Goal: Information Seeking & Learning: Compare options

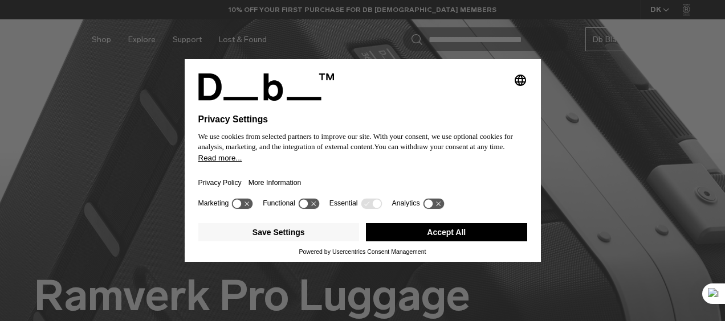
click at [396, 228] on button "Accept All" at bounding box center [446, 232] width 161 height 18
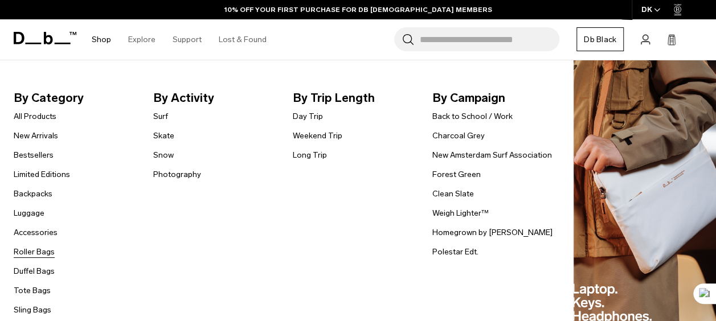
click at [42, 254] on link "Roller Bags" at bounding box center [34, 252] width 41 height 12
click at [43, 153] on link "Bestsellers" at bounding box center [34, 155] width 40 height 12
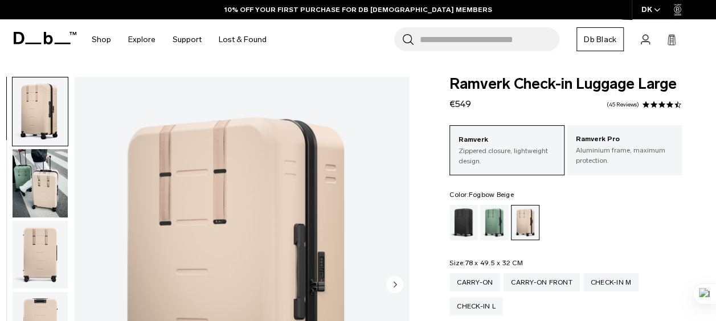
drag, startPoint x: 0, startPoint y: 0, endPoint x: 444, endPoint y: 104, distance: 456.4
click at [444, 104] on div "Ramverk Check-in Luggage Large €549 4.5 star rating 45 Reviews Ramverk Zippered…" at bounding box center [565, 323] width 301 height 492
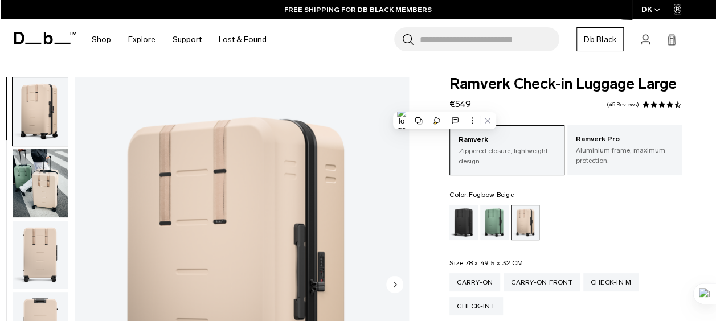
click at [422, 223] on div "Ramverk Check-in Luggage Large €549 4.5 star rating 45 Reviews Ramverk Zippered…" at bounding box center [565, 323] width 301 height 492
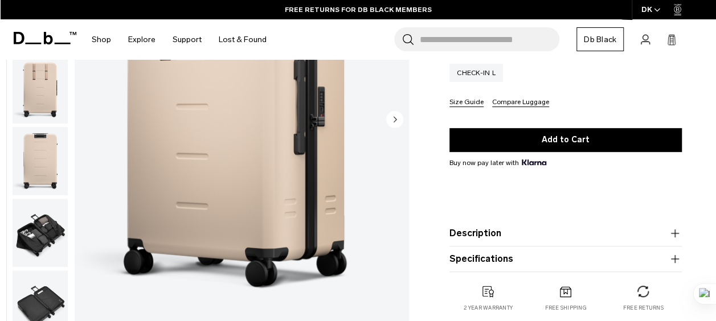
scroll to position [234, 0]
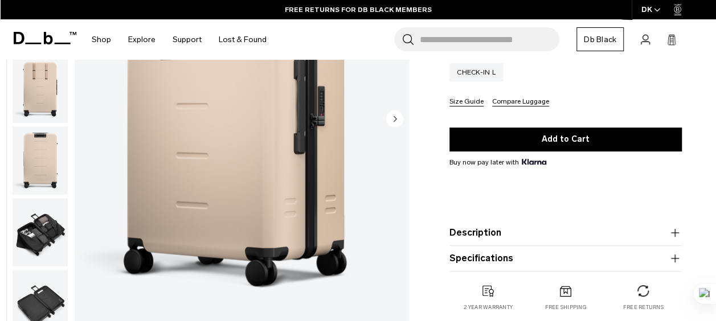
click at [468, 229] on button "Description" at bounding box center [566, 233] width 232 height 14
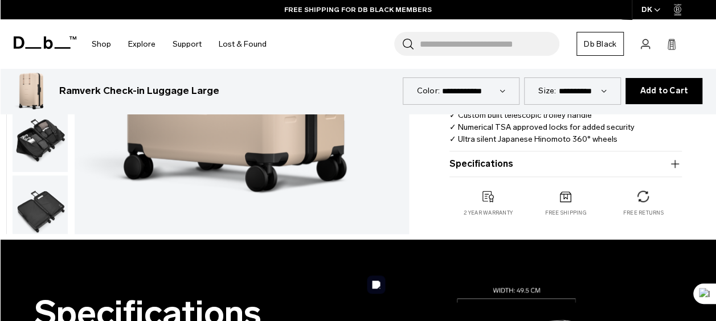
scroll to position [470, 0]
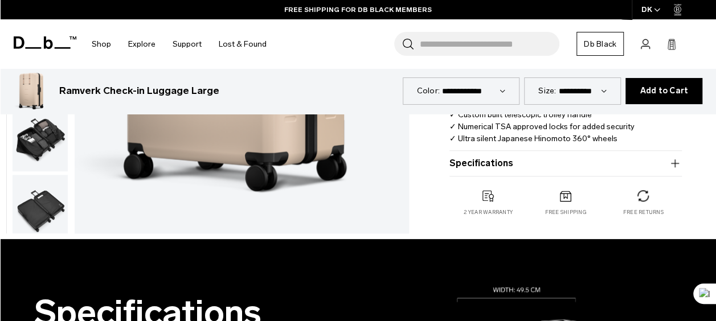
click at [525, 165] on button "Specifications" at bounding box center [566, 164] width 232 height 14
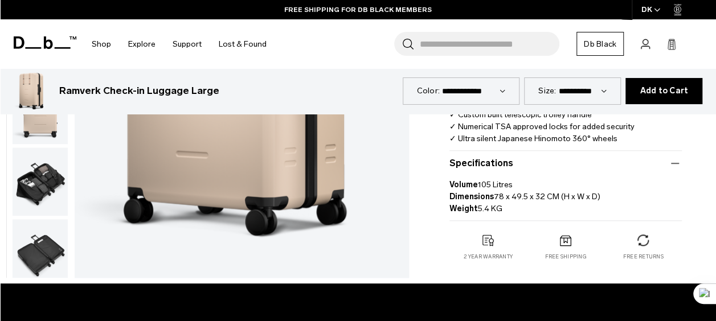
click at [525, 165] on button "Specifications" at bounding box center [566, 164] width 232 height 14
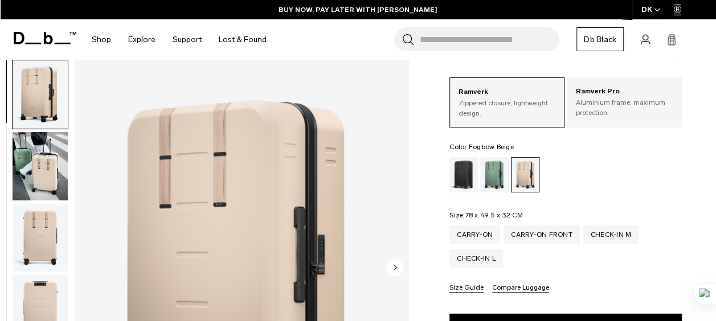
scroll to position [0, 0]
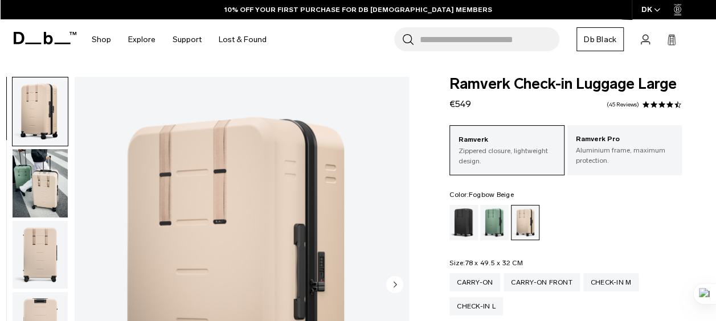
click at [40, 198] on img "button" at bounding box center [40, 183] width 55 height 68
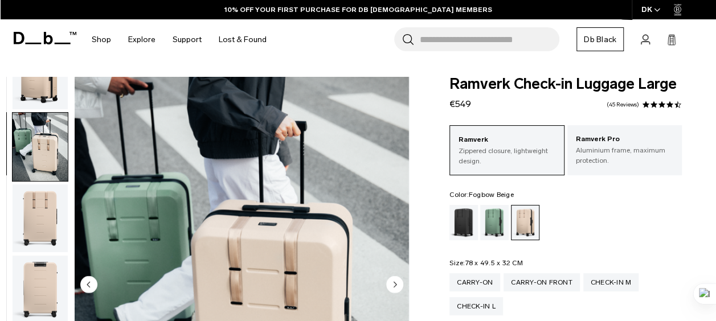
scroll to position [72, 0]
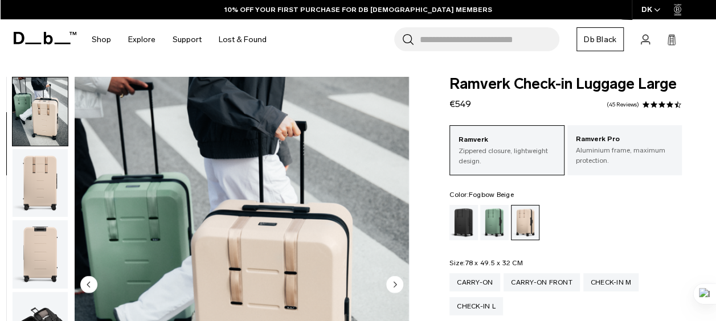
click at [43, 232] on img "button" at bounding box center [40, 255] width 55 height 68
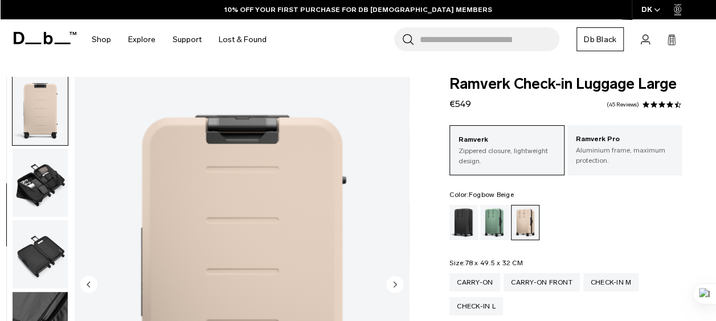
click at [43, 232] on img "button" at bounding box center [40, 255] width 55 height 68
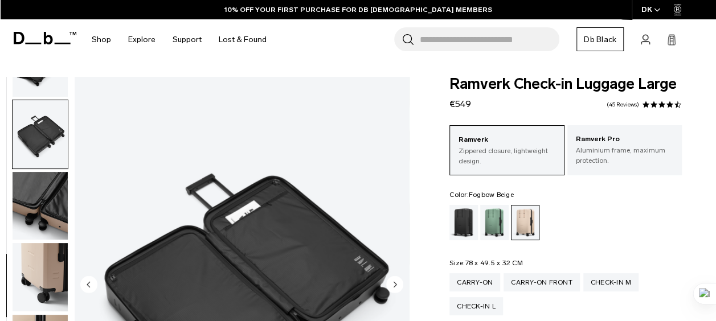
scroll to position [359, 0]
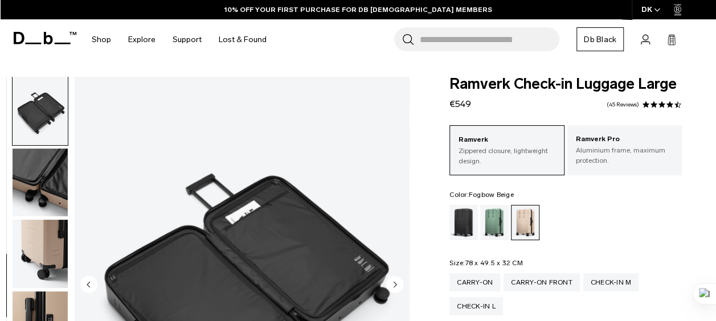
click at [42, 181] on img "button" at bounding box center [40, 183] width 55 height 68
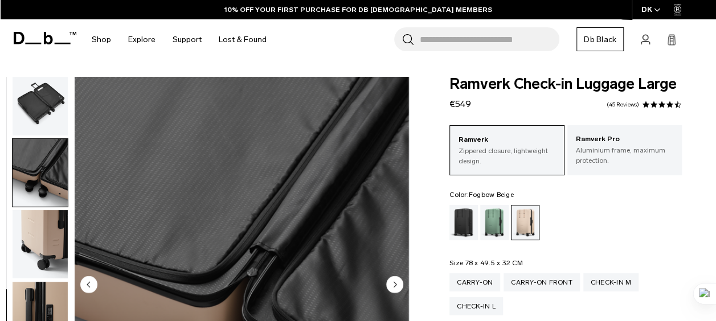
click at [40, 232] on img "button" at bounding box center [40, 244] width 55 height 68
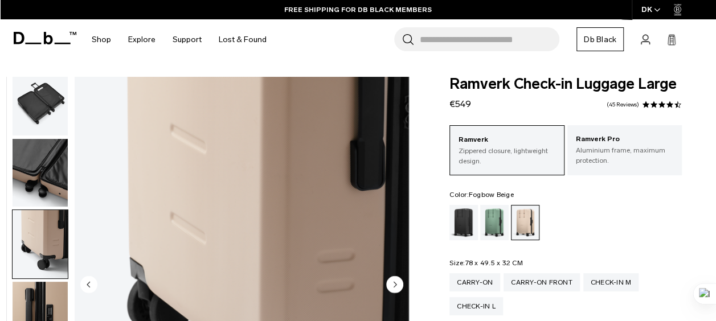
click at [45, 308] on img "button" at bounding box center [40, 316] width 55 height 68
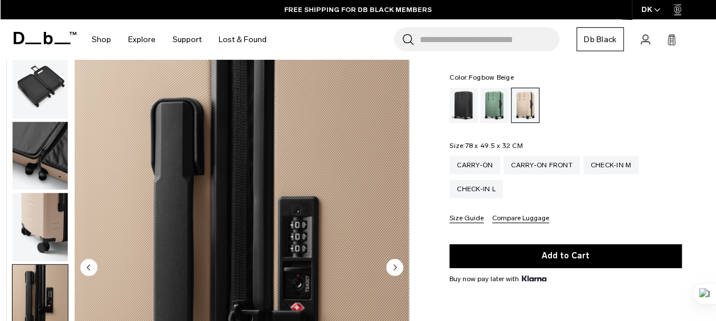
scroll to position [0, 0]
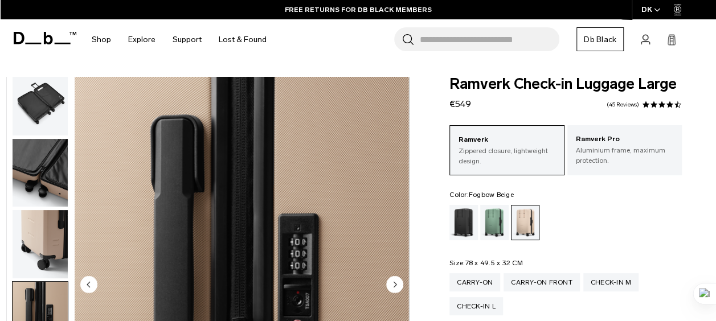
click at [52, 92] on img "button" at bounding box center [40, 101] width 55 height 68
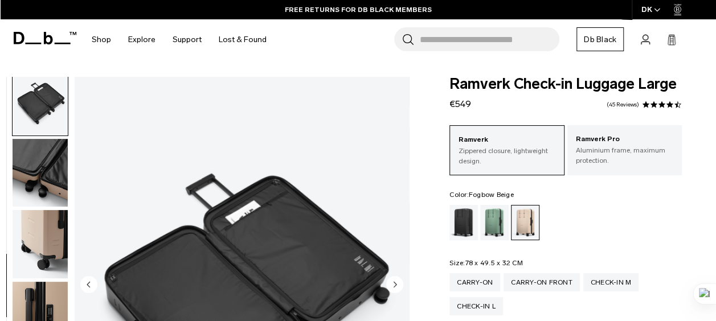
scroll to position [359, 0]
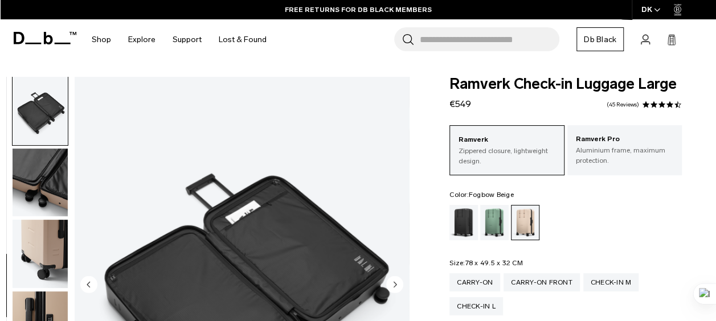
click at [50, 172] on img "button" at bounding box center [40, 183] width 55 height 68
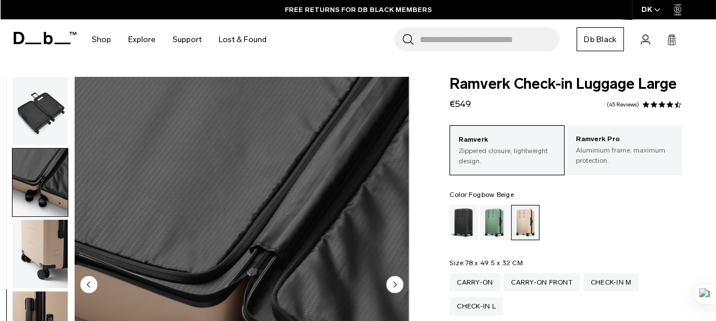
scroll to position [369, 0]
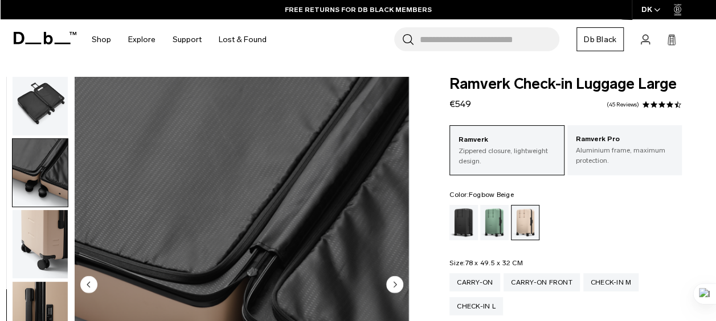
click at [45, 260] on img "button" at bounding box center [40, 244] width 55 height 68
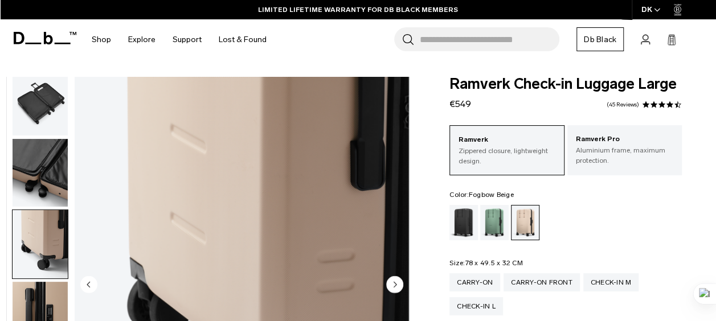
click at [43, 305] on img "button" at bounding box center [40, 316] width 55 height 68
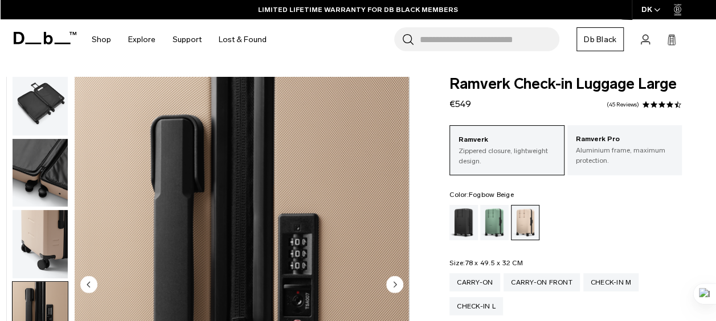
click at [55, 163] on img "button" at bounding box center [40, 173] width 55 height 68
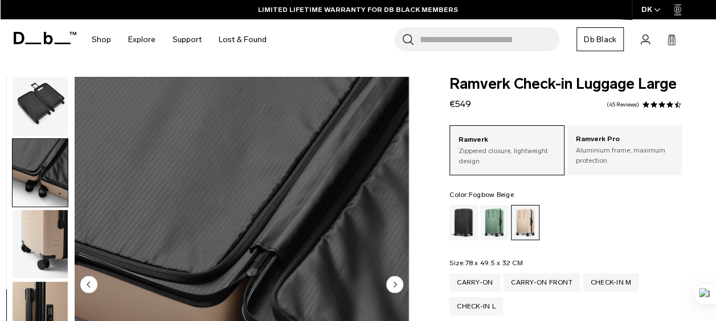
click at [51, 111] on img "button" at bounding box center [40, 101] width 55 height 68
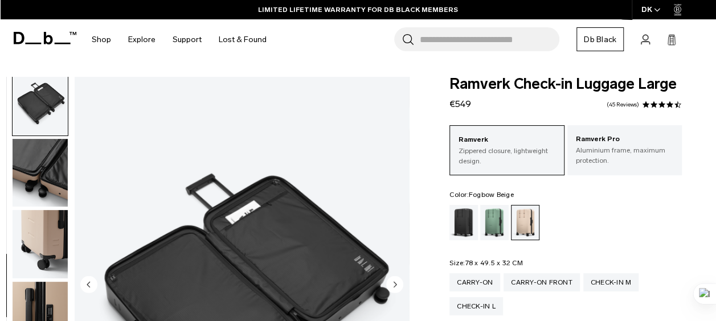
scroll to position [359, 0]
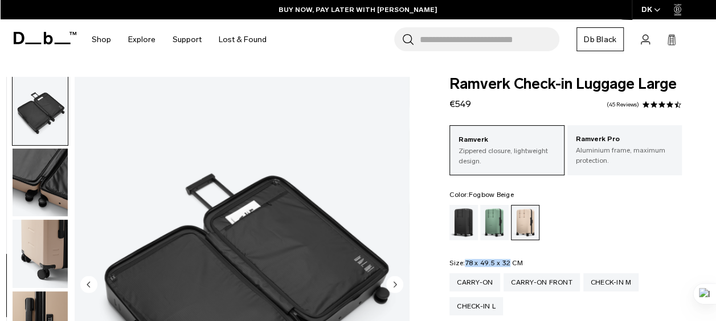
drag, startPoint x: 510, startPoint y: 263, endPoint x: 465, endPoint y: 264, distance: 45.0
click at [465, 264] on legend "Size: 78 x 49.5 x 32 CM Out of stock" at bounding box center [487, 263] width 74 height 7
copy legend "78 x 49.5 x 32"
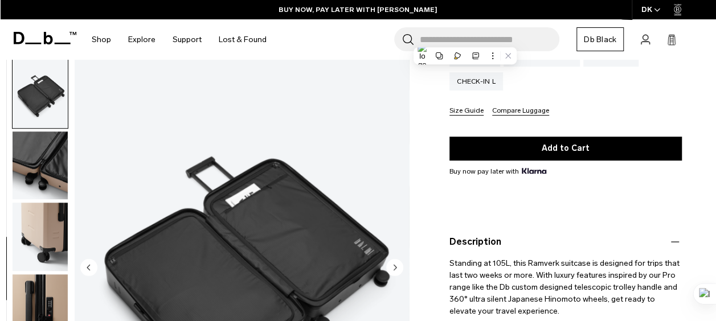
scroll to position [230, 0]
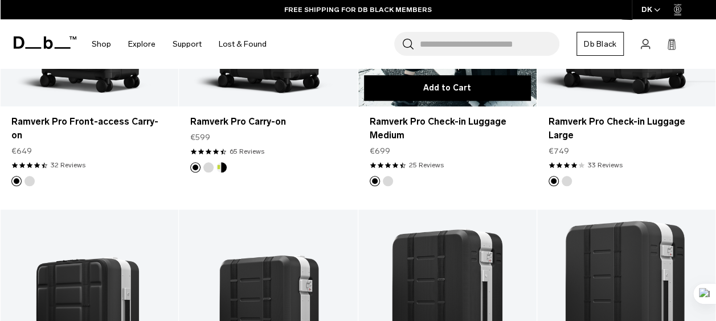
scroll to position [393, 0]
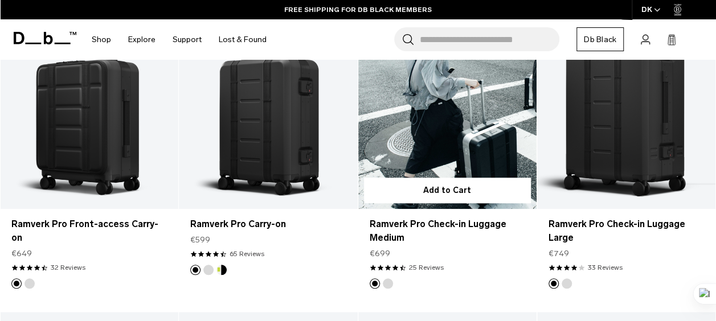
click at [458, 137] on link "Ramverk Pro Check-in Luggage Medium" at bounding box center [447, 110] width 178 height 198
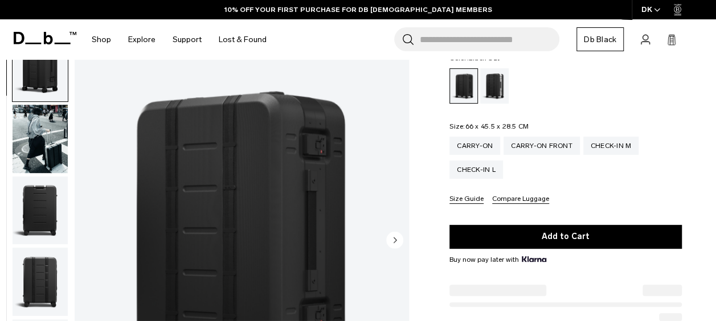
scroll to position [152, 0]
click at [465, 126] on legend "Size: 66 x 45.5 x 28.5 CM Out of stock" at bounding box center [489, 126] width 79 height 7
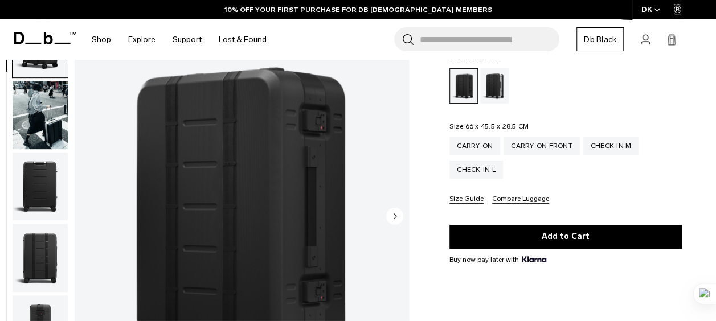
scroll to position [0, 0]
click at [432, 88] on div "Ramverk Pro Check-in Luggage Medium €699 4.3 star rating 25 Reviews Ramverk Pro…" at bounding box center [565, 178] width 301 height 507
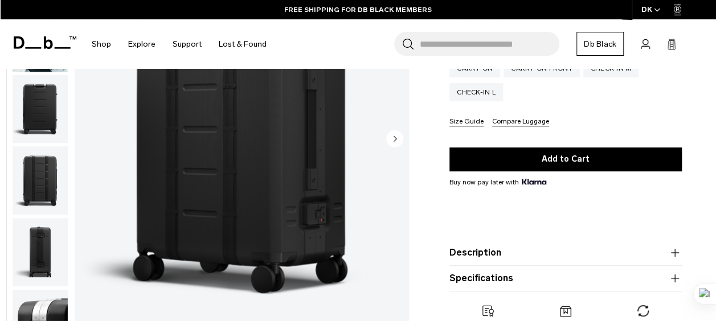
scroll to position [226, 0]
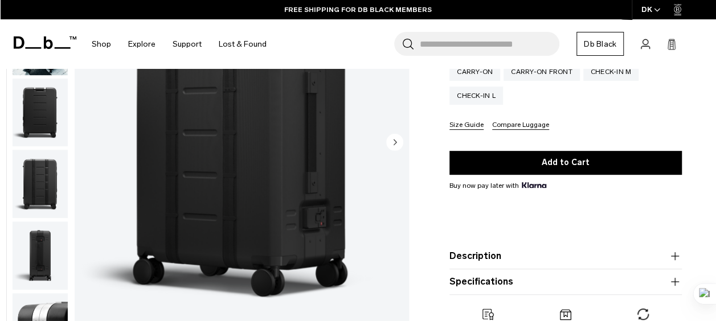
click at [392, 142] on circle "Next slide" at bounding box center [394, 142] width 17 height 17
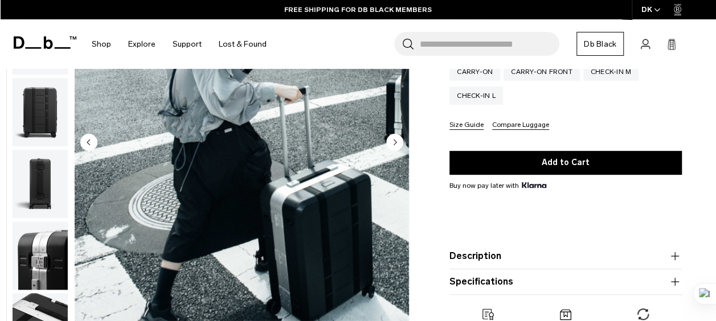
click at [392, 142] on circle "Next slide" at bounding box center [394, 142] width 17 height 17
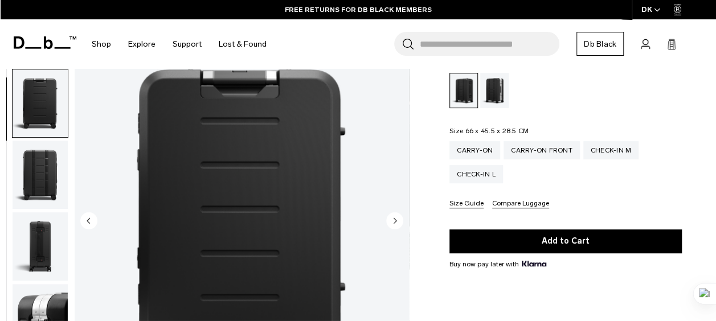
scroll to position [146, 0]
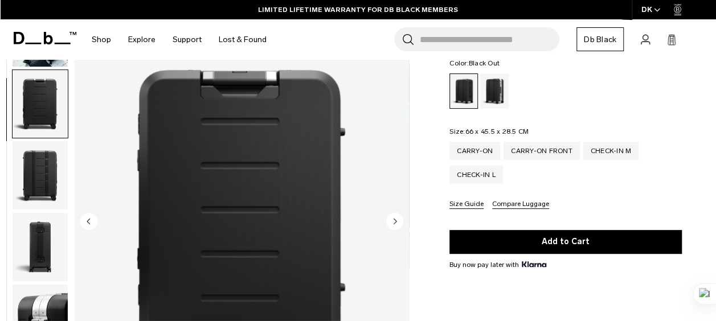
click at [54, 166] on img "button" at bounding box center [40, 176] width 55 height 68
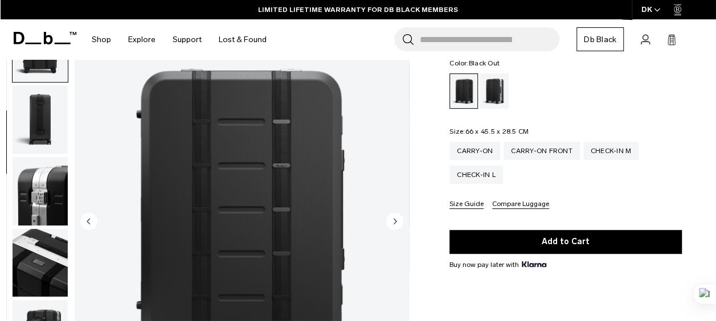
click at [54, 166] on img "button" at bounding box center [40, 191] width 55 height 68
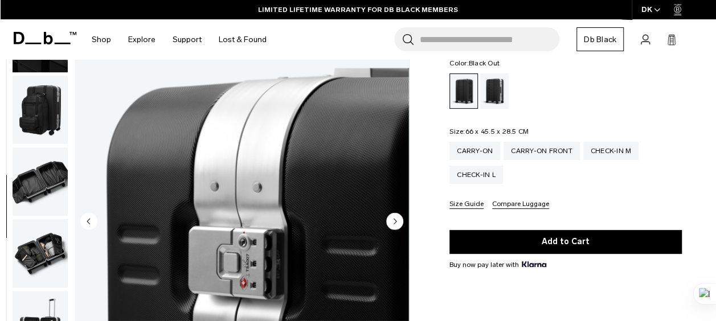
scroll to position [0, 0]
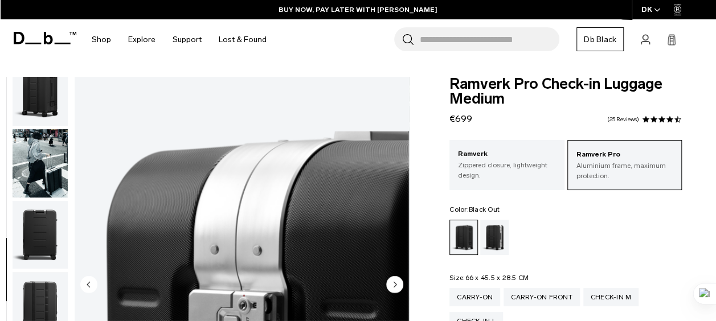
click at [54, 166] on img "button" at bounding box center [40, 163] width 55 height 68
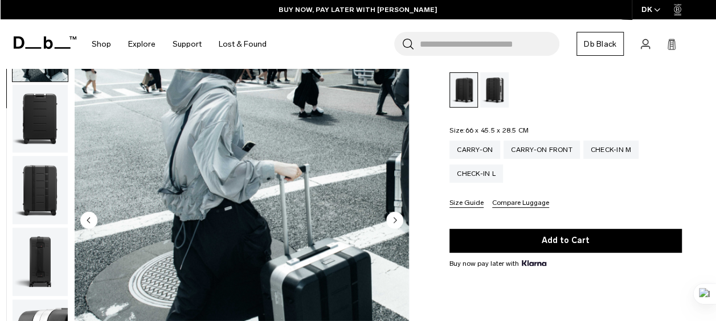
scroll to position [137, 0]
